Goal: Task Accomplishment & Management: Use online tool/utility

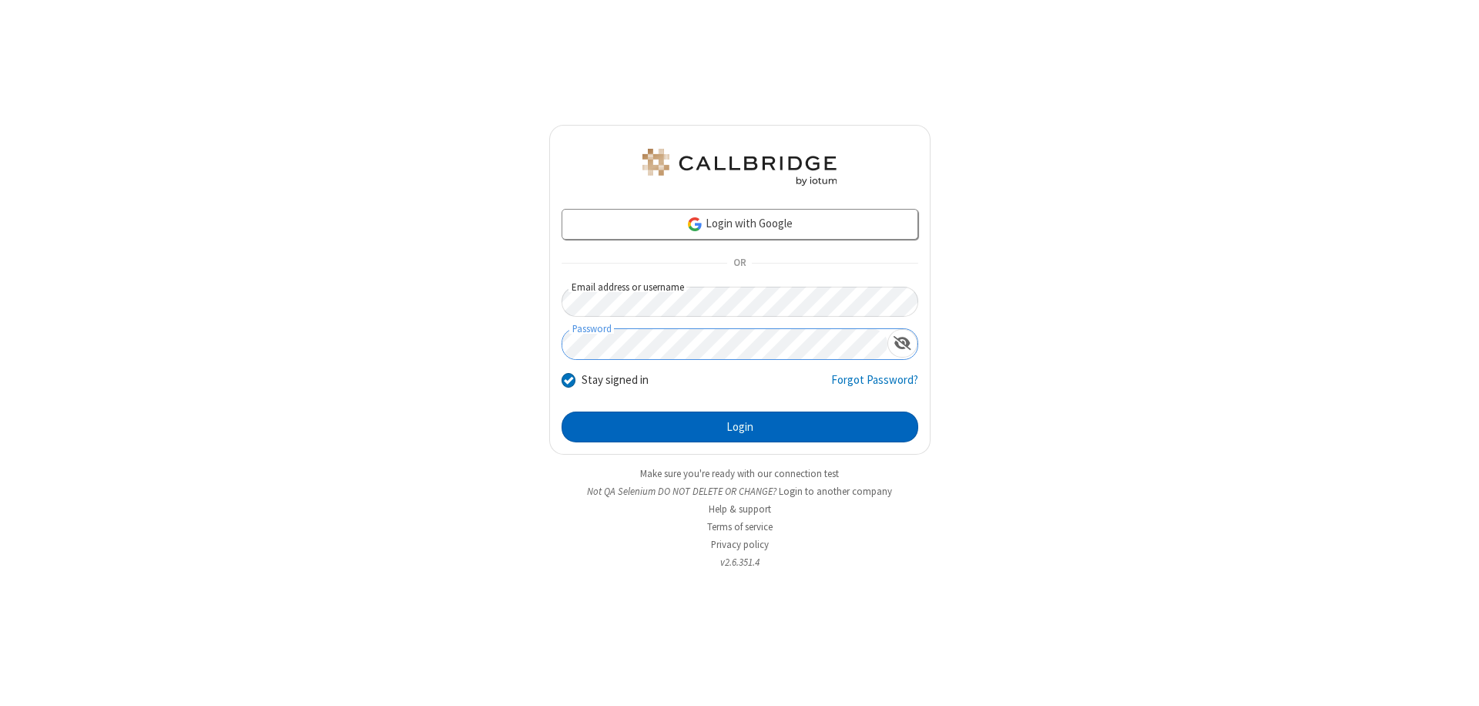
click at [739, 427] on button "Login" at bounding box center [739, 426] width 357 height 31
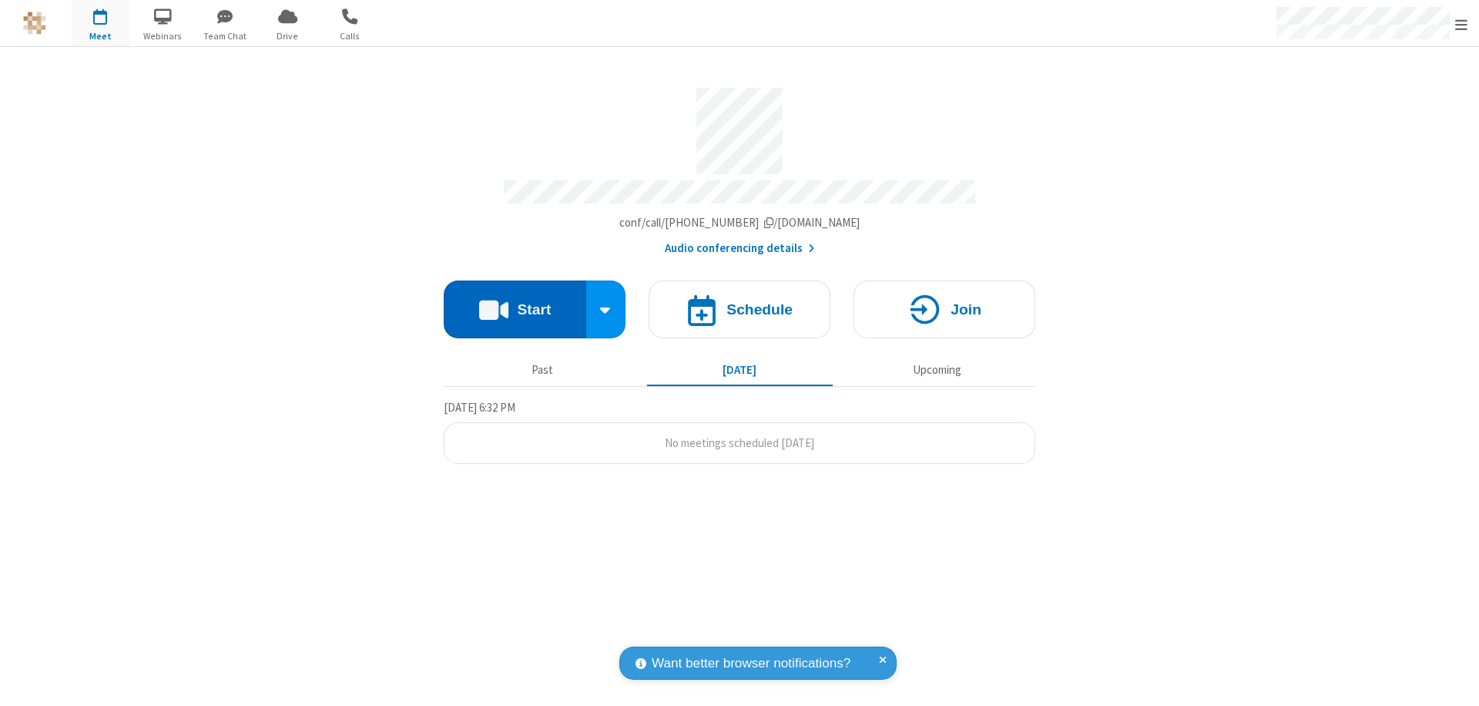
click at [514, 302] on button "Start" at bounding box center [515, 309] width 142 height 58
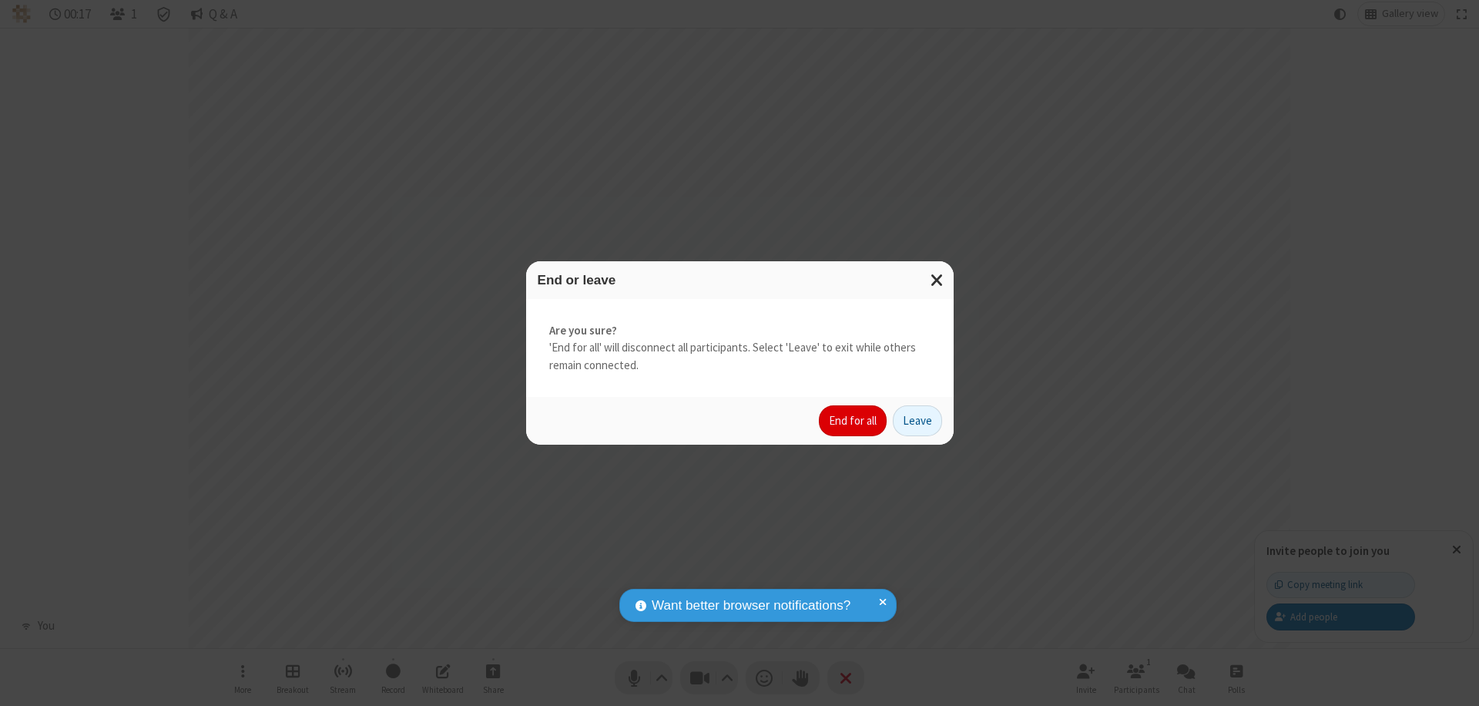
click at [853, 421] on button "End for all" at bounding box center [853, 420] width 68 height 31
